Goal: Book appointment/travel/reservation

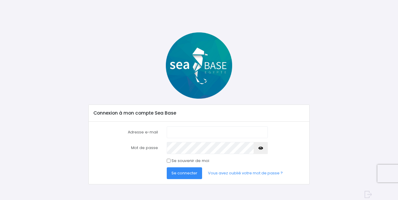
type input "[PERSON_NAME][EMAIL_ADDRESS][DOMAIN_NAME]"
click at [260, 148] on icon "button" at bounding box center [260, 148] width 5 height 0
click at [168, 160] on input "Se souvenir de moi" at bounding box center [169, 161] width 4 height 4
checkbox input "true"
click at [187, 174] on span "Se connecter" at bounding box center [184, 173] width 26 height 6
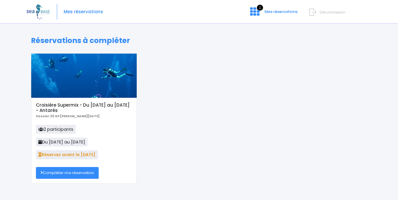
click at [67, 171] on link "Compléter ma réservation" at bounding box center [67, 173] width 63 height 12
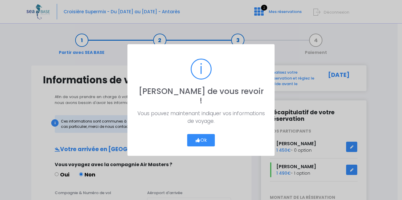
click at [205, 136] on button "Ok" at bounding box center [201, 140] width 28 height 12
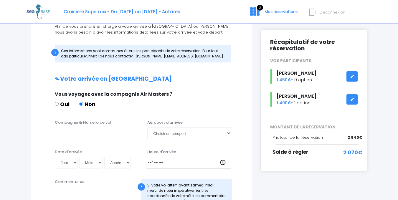
scroll to position [88, 0]
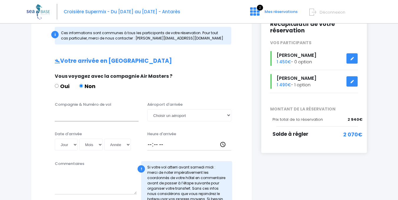
click at [70, 120] on input "Compagnie & Numéro de vol" at bounding box center [97, 115] width 84 height 12
click at [228, 115] on select "Choisir un aéroport Hurghada Marsa Alam" at bounding box center [189, 115] width 84 height 12
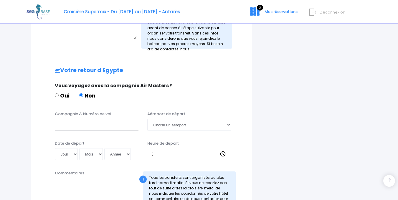
scroll to position [317, 0]
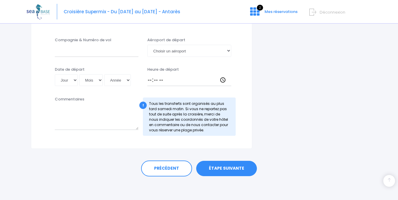
click at [226, 168] on link "ÉTAPE SUIVANTE" at bounding box center [226, 168] width 61 height 15
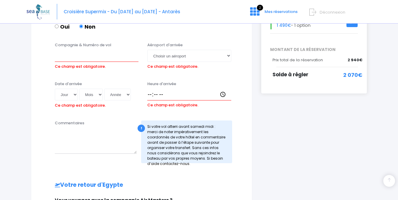
scroll to position [139, 0]
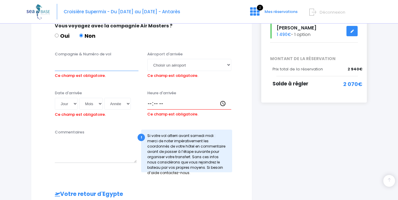
click at [64, 66] on input "Compagnie & Numéro de vol" at bounding box center [97, 65] width 84 height 12
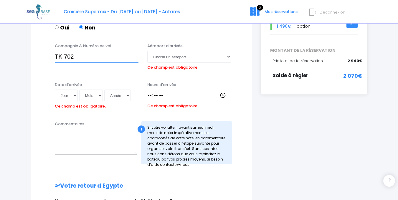
scroll to position [147, 0]
type input "TK 702"
click at [228, 57] on select "Choisir un aéroport Hurghada Marsa Alam" at bounding box center [189, 56] width 84 height 12
select select "Hurghada"
click at [147, 50] on select "Choisir un aéroport Hurghada Marsa Alam" at bounding box center [189, 56] width 84 height 12
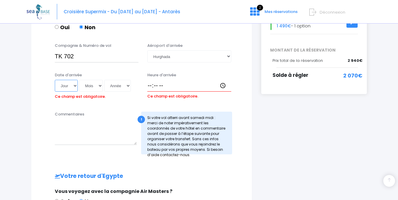
click at [74, 86] on select "Jour 01 02 03 04 05 06 07 08 09 10 11 12 13 14 15 16 17 18 19 20 21 22 23 24 25…" at bounding box center [66, 86] width 23 height 12
select select "25"
click at [55, 80] on select "Jour 01 02 03 04 05 06 07 08 09 10 11 12 13 14 15 16 17 18 19 20 21 22 23 24 25…" at bounding box center [66, 86] width 23 height 12
click at [100, 86] on select "Mois 01 02 03 04 05 06 07 08 09 10 11 12" at bounding box center [91, 86] width 24 height 12
select select "10"
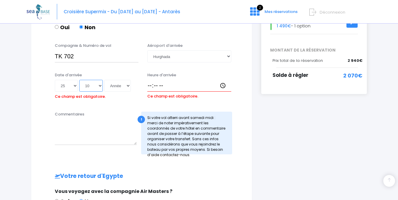
click at [79, 80] on select "Mois 01 02 03 04 05 06 07 08 09 10 11 12" at bounding box center [91, 86] width 24 height 12
click at [128, 86] on select "Année 2045 2044 2043 2042 2041 2040 2039 2038 2037 2036 2035 2034 2033 2032 203…" at bounding box center [117, 86] width 26 height 12
select select "2025"
click at [104, 80] on select "Année 2045 2044 2043 2042 2041 2040 2039 2038 2037 2036 2035 2034 2033 2032 203…" at bounding box center [117, 86] width 26 height 12
type input "2025-10-25"
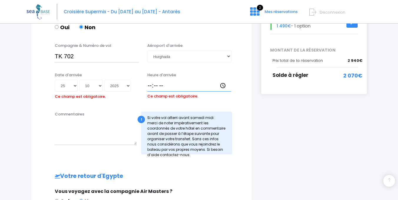
click at [150, 87] on input "Heure d'arrivée" at bounding box center [189, 86] width 84 height 12
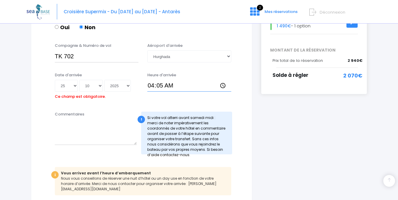
type input "04:50"
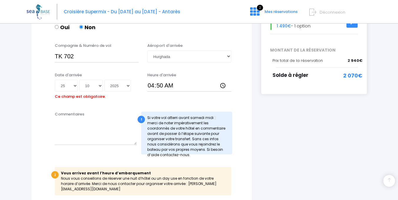
click at [84, 102] on div "Date d'arrivée Jour 01 02 03 04 05 06 07 08 09 10 11 12 13 14 15 16 17 18 19 20…" at bounding box center [142, 88] width 206 height 33
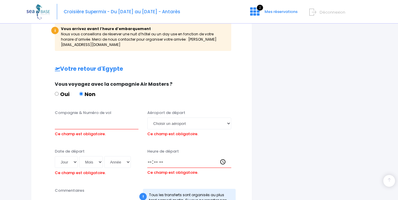
scroll to position [294, 0]
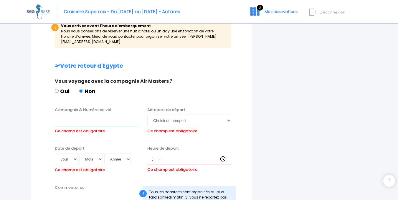
click at [62, 117] on input "Compagnie & Numéro de vol" at bounding box center [97, 121] width 84 height 12
type input "t"
type input "TK 703"
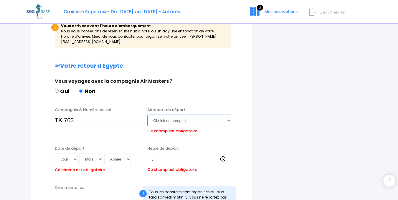
click at [227, 115] on select "Choisir un aéroport Hurghada Marsa Alam" at bounding box center [189, 121] width 84 height 12
select select "Hurghada"
click at [147, 115] on select "Choisir un aéroport Hurghada Marsa Alam" at bounding box center [189, 121] width 84 height 12
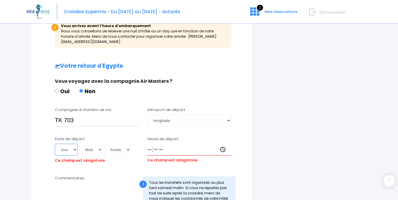
click at [75, 144] on select "Jour 01 02 03 04 05 06 07 08 09 10 11 12 13 14 15 16 17 18 19 20 21 22 23 24 25…" at bounding box center [66, 150] width 23 height 12
select select "01"
click at [55, 144] on select "Jour 01 02 03 04 05 06 07 08 09 10 11 12 13 14 15 16 17 18 19 20 21 22 23 24 25…" at bounding box center [66, 150] width 23 height 12
click at [100, 146] on select "Mois 01 02 03 04 05 06 07 08 09 10 11 12" at bounding box center [91, 150] width 24 height 12
select select "11"
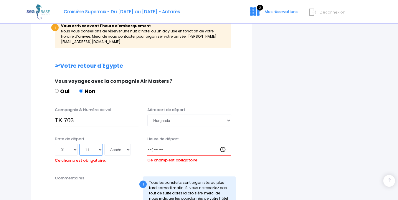
click at [79, 144] on select "Mois 01 02 03 04 05 06 07 08 09 10 11 12" at bounding box center [91, 150] width 24 height 12
click at [128, 144] on select "Année 2045 2044 2043 2042 2041 2040 2039 2038 2037 2036 2035 2034 2033 2032 203…" at bounding box center [117, 150] width 26 height 12
select select "2025"
click at [104, 144] on select "Année 2045 2044 2043 2042 2041 2040 2039 2038 2037 2036 2035 2034 2033 2032 203…" at bounding box center [117, 150] width 26 height 12
type input "2025-11-01"
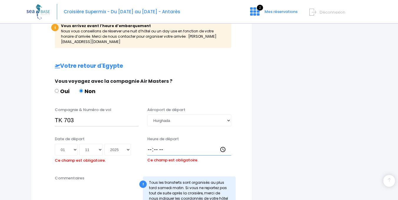
click at [149, 147] on input "Heure de départ" at bounding box center [189, 150] width 84 height 12
type input "05:15"
click at [240, 148] on div "Date de départ Jour 01 02 03 04 05 06 07 08 09 10 11 12 13 14 15 16 17 18 19 20…" at bounding box center [142, 152] width 206 height 33
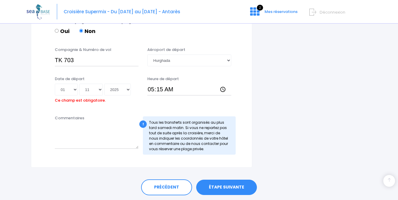
scroll to position [368, 0]
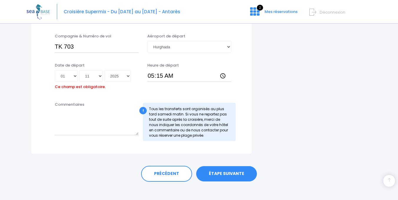
click at [226, 168] on link "ÉTAPE SUIVANTE" at bounding box center [226, 173] width 61 height 15
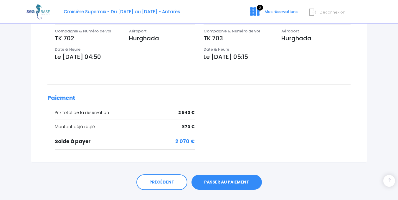
scroll to position [230, 0]
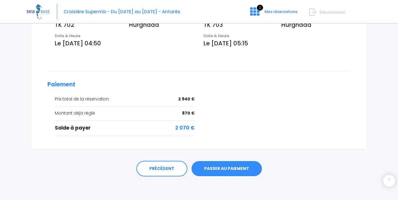
click at [226, 167] on link "PASSER AU PAIEMENT" at bounding box center [226, 168] width 70 height 15
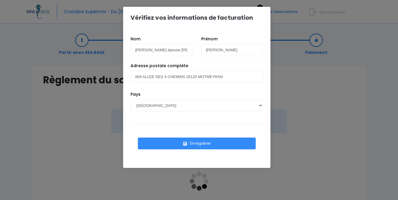
click at [198, 142] on button "Enregistrer" at bounding box center [197, 143] width 118 height 12
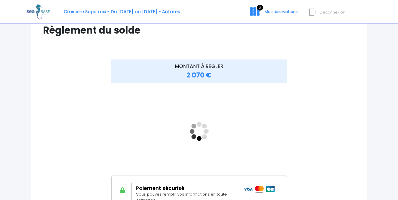
scroll to position [41, 0]
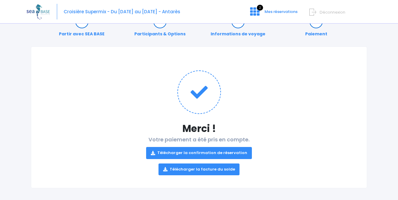
scroll to position [21, 0]
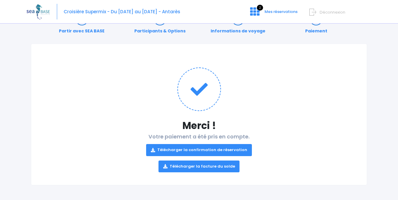
click at [195, 147] on link "Télécharger la confirmation de réservation" at bounding box center [199, 150] width 106 height 12
click at [196, 165] on link "Télécharger la facture du solde" at bounding box center [198, 166] width 81 height 12
click at [393, 196] on div at bounding box center [393, 196] width 0 height 0
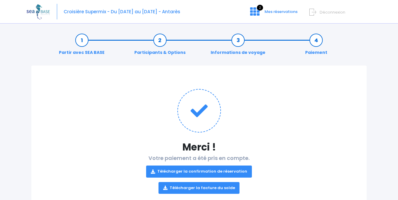
click at [146, 76] on div "Merci ! Votre paiement a été pris en compte. Télécharger la confirmation de rés…" at bounding box center [199, 136] width 336 height 142
